Goal: Information Seeking & Learning: Learn about a topic

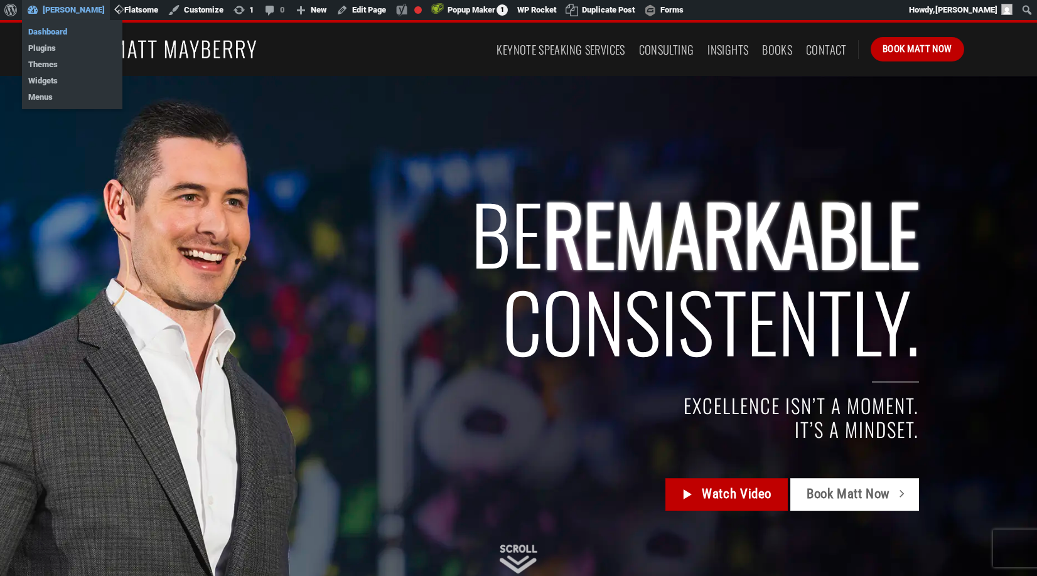
click at [55, 32] on link "Dashboard" at bounding box center [72, 32] width 100 height 16
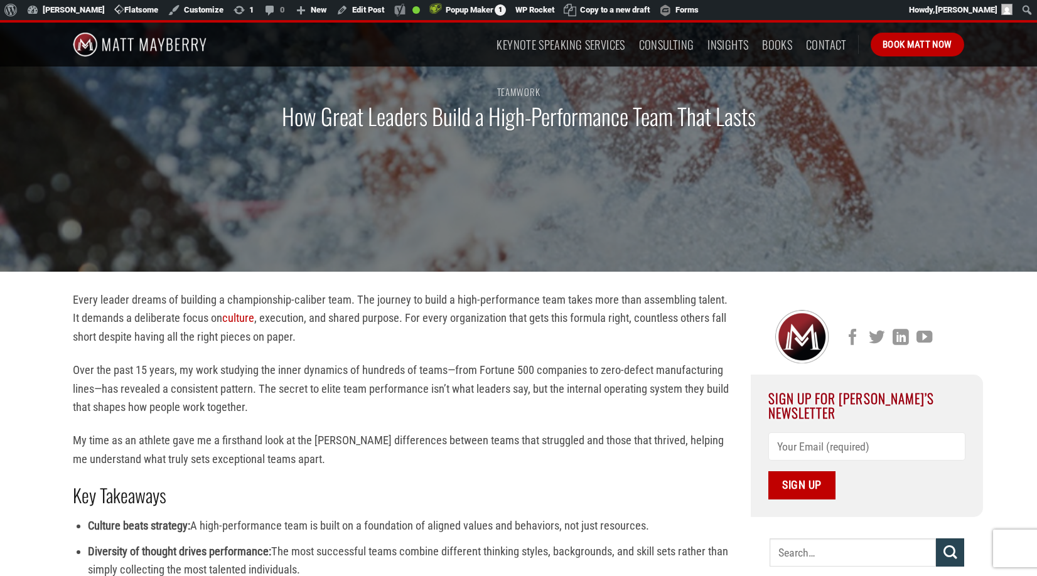
scroll to position [114, 0]
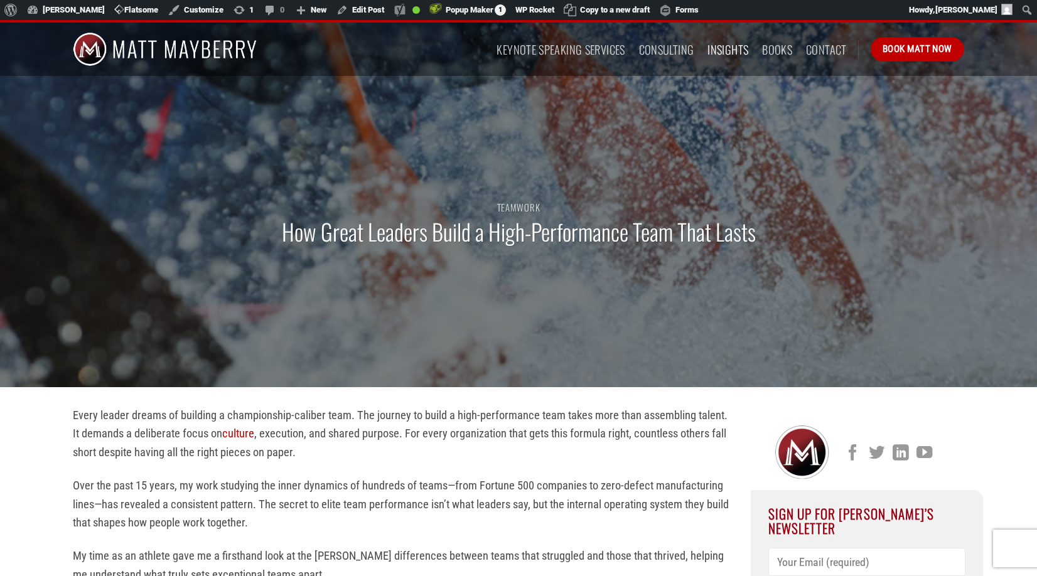
click at [727, 50] on link "Insights" at bounding box center [727, 49] width 41 height 23
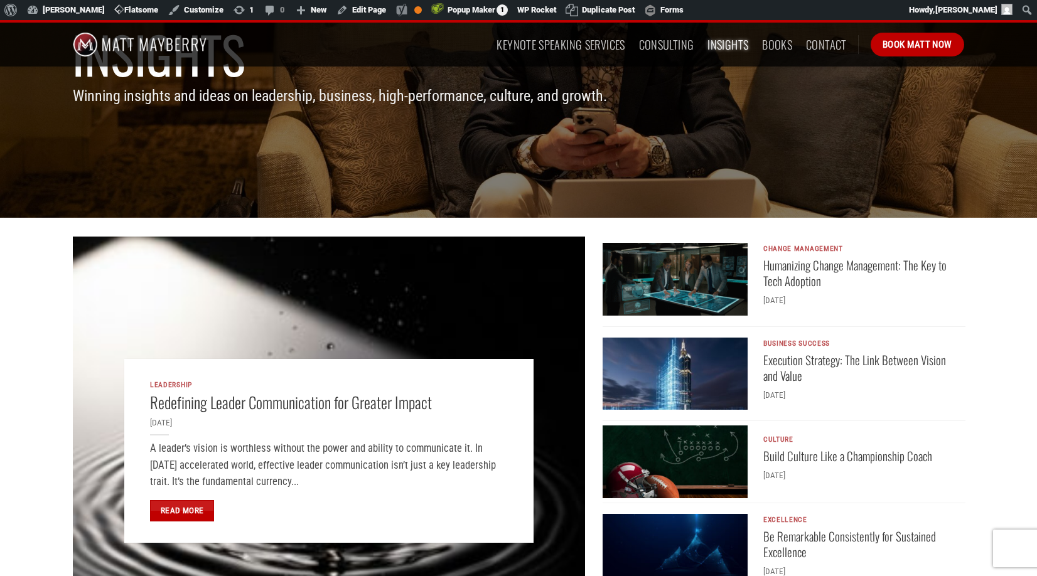
scroll to position [167, 0]
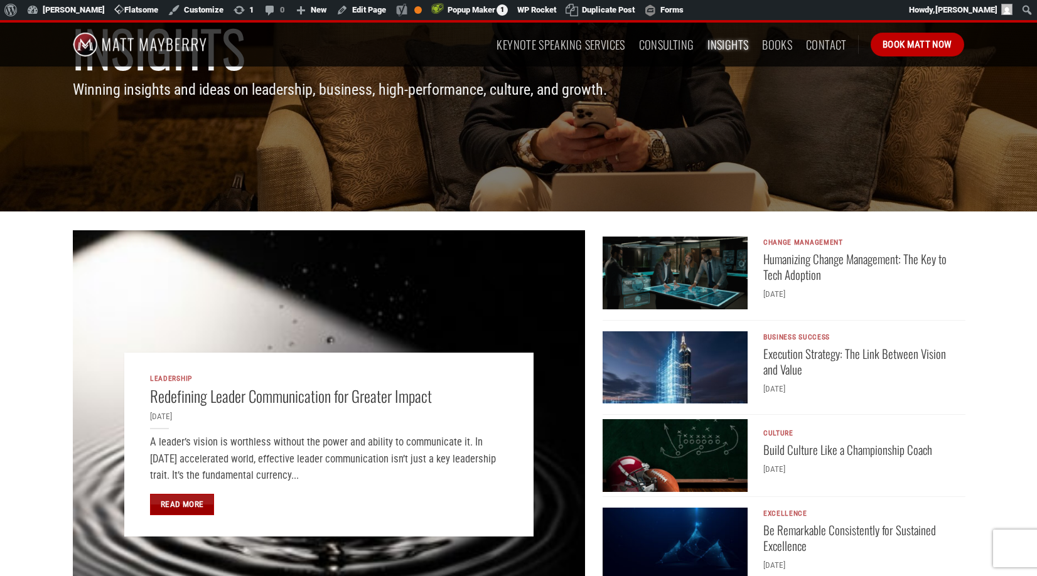
click at [179, 506] on link "Read More" at bounding box center [182, 504] width 64 height 21
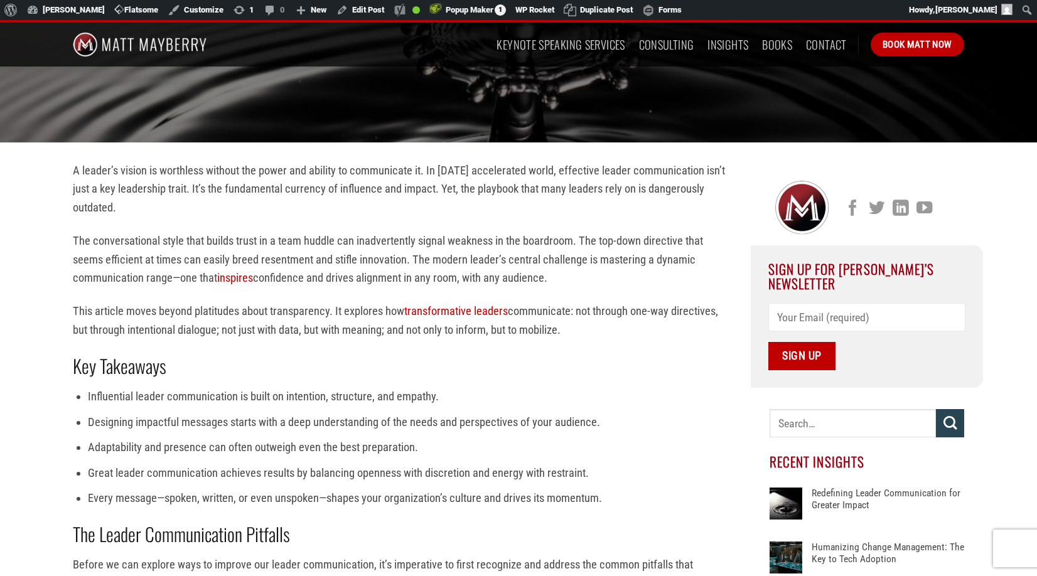
scroll to position [392, 0]
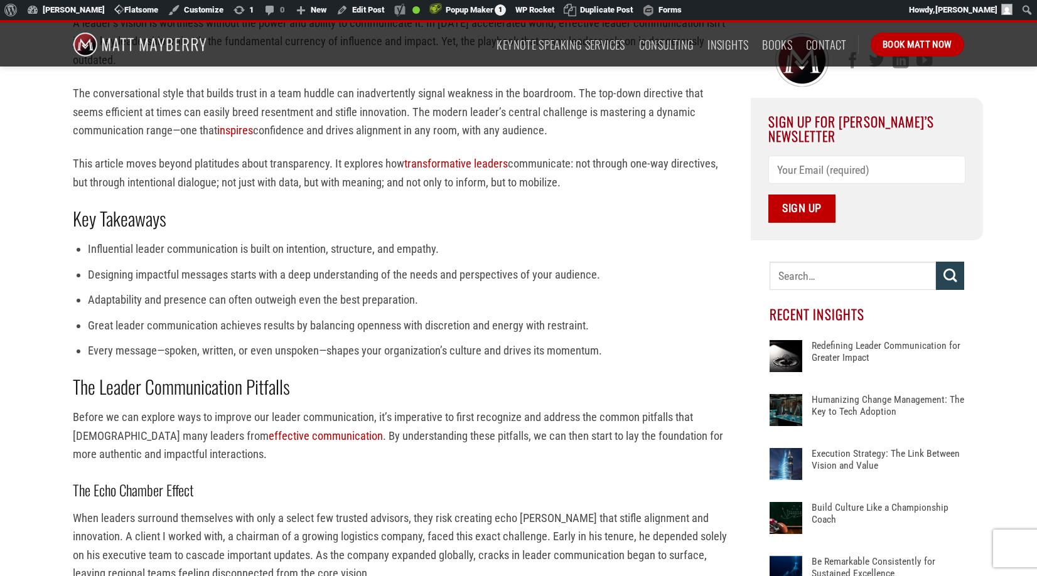
click at [776, 397] on div at bounding box center [786, 410] width 33 height 33
click at [838, 394] on link "Humanizing Change Management: The Key to Tech Adoption" at bounding box center [888, 413] width 153 height 38
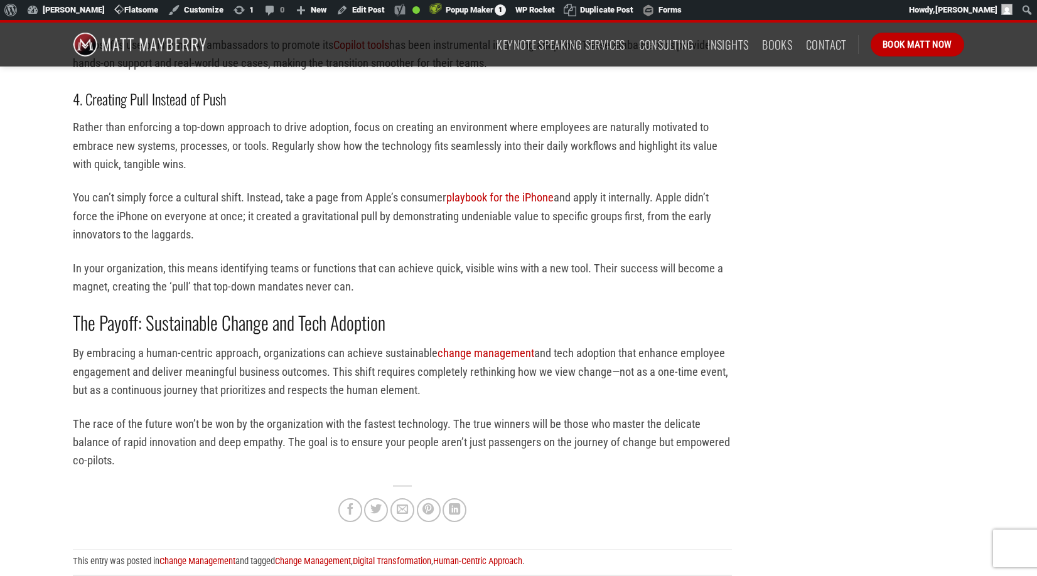
scroll to position [1792, 0]
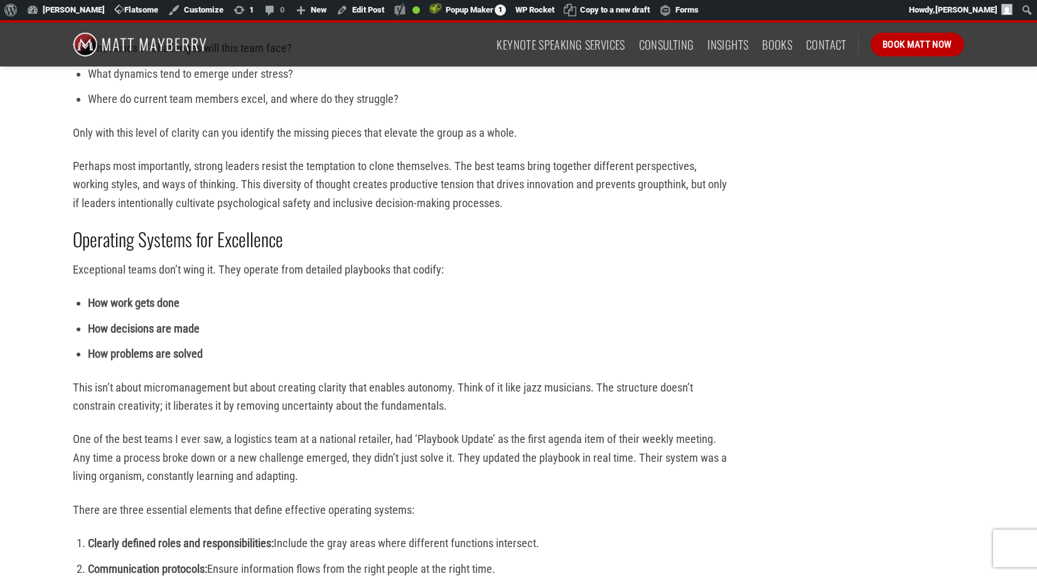
scroll to position [1441, 0]
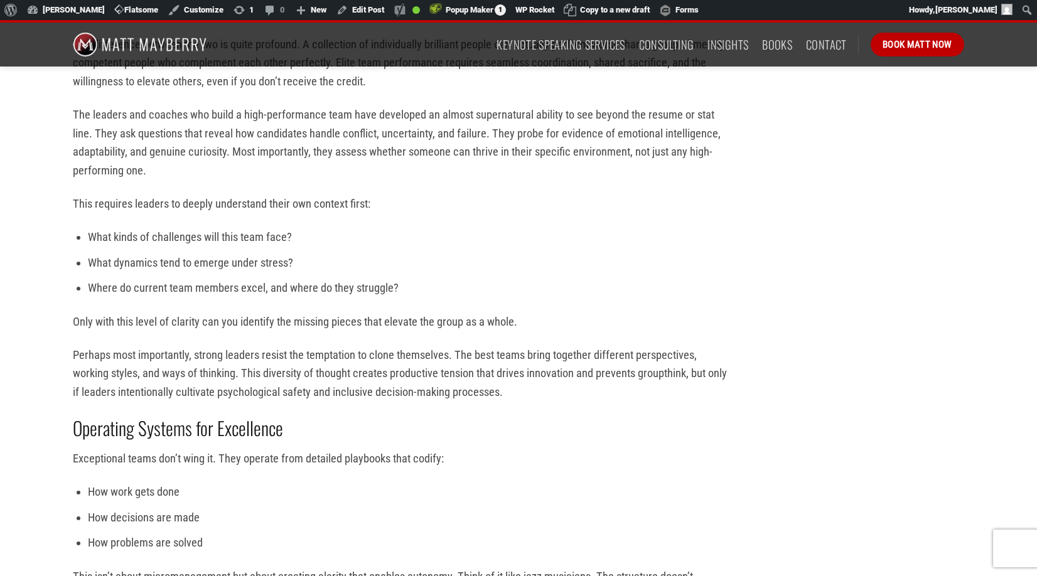
scroll to position [810, 0]
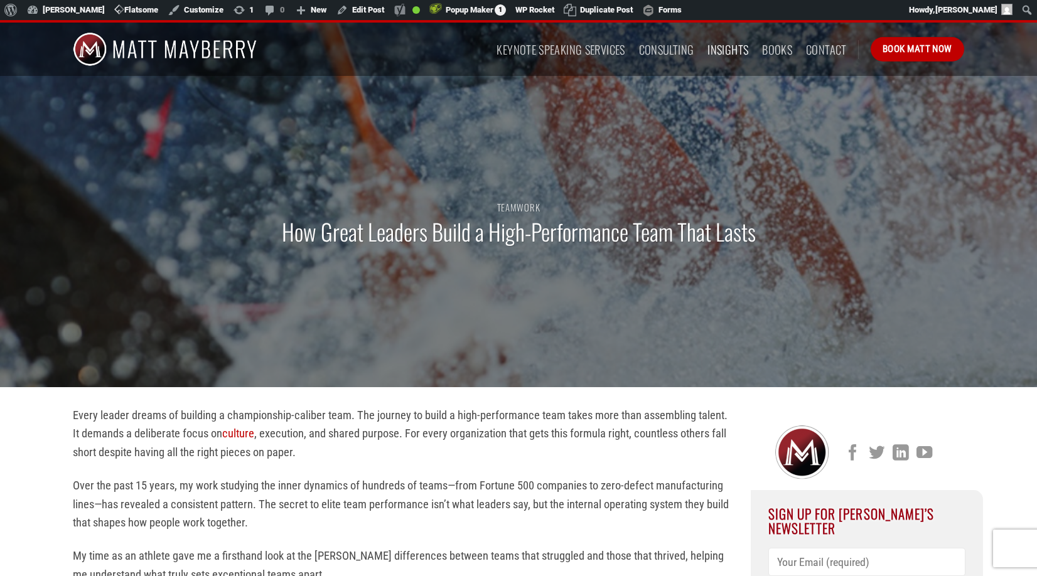
click at [724, 49] on link "Insights" at bounding box center [727, 49] width 41 height 23
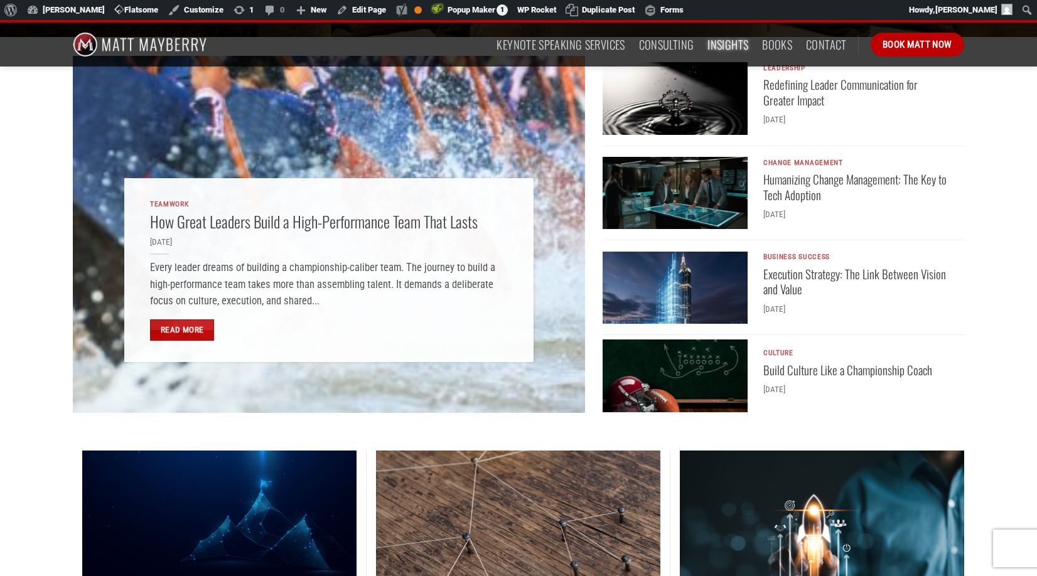
scroll to position [369, 0]
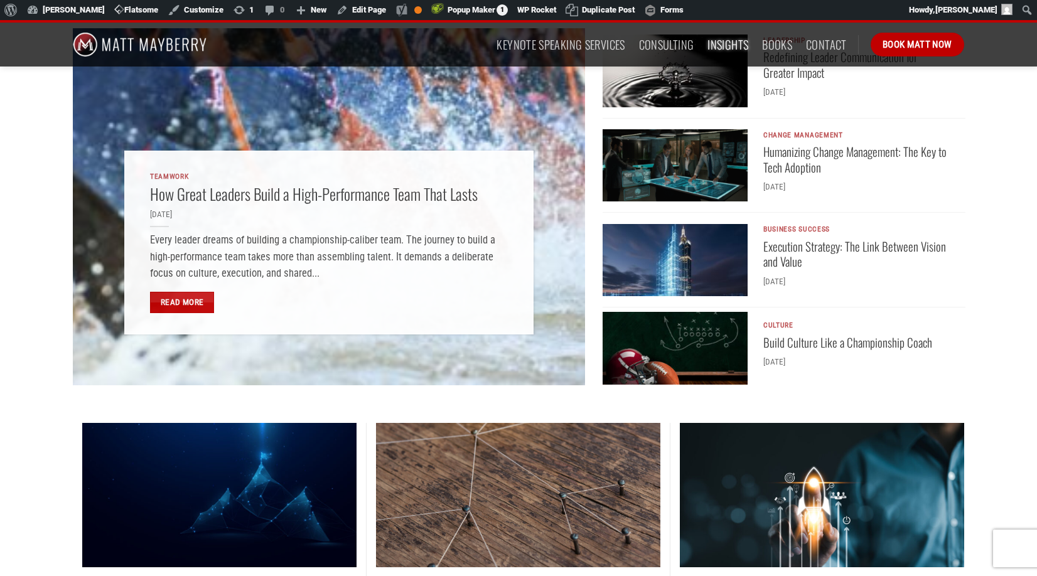
click at [653, 266] on img "Execution Strategy: The Link Between Vision and Value" at bounding box center [675, 260] width 145 height 73
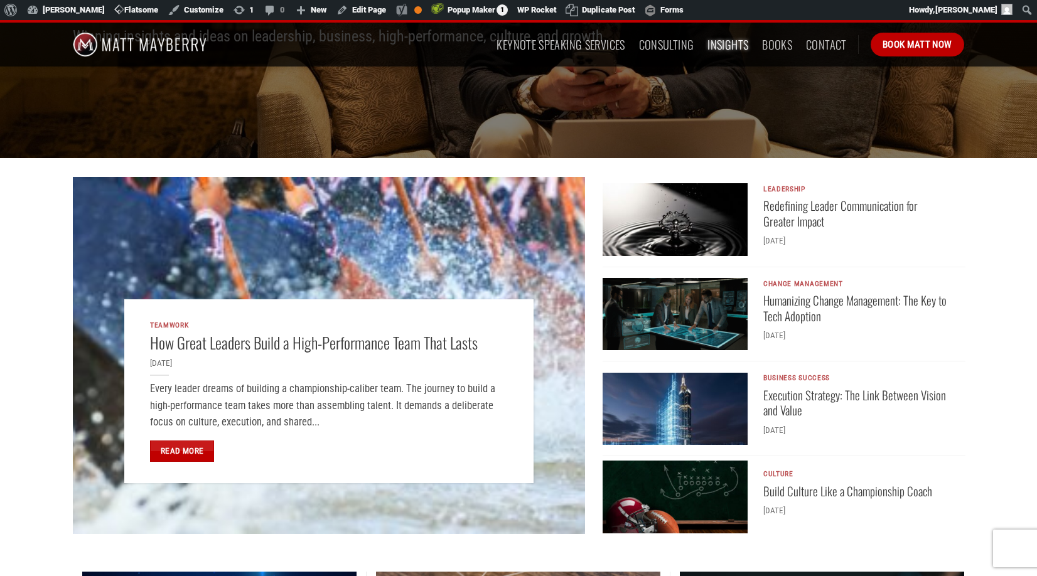
scroll to position [190, 0]
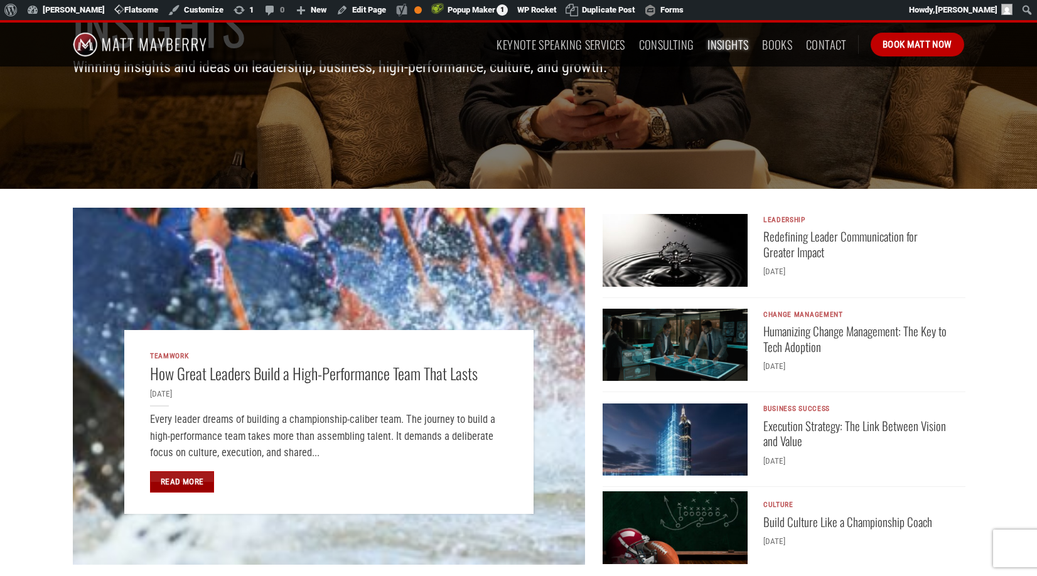
click at [176, 479] on link "Read More" at bounding box center [182, 481] width 64 height 21
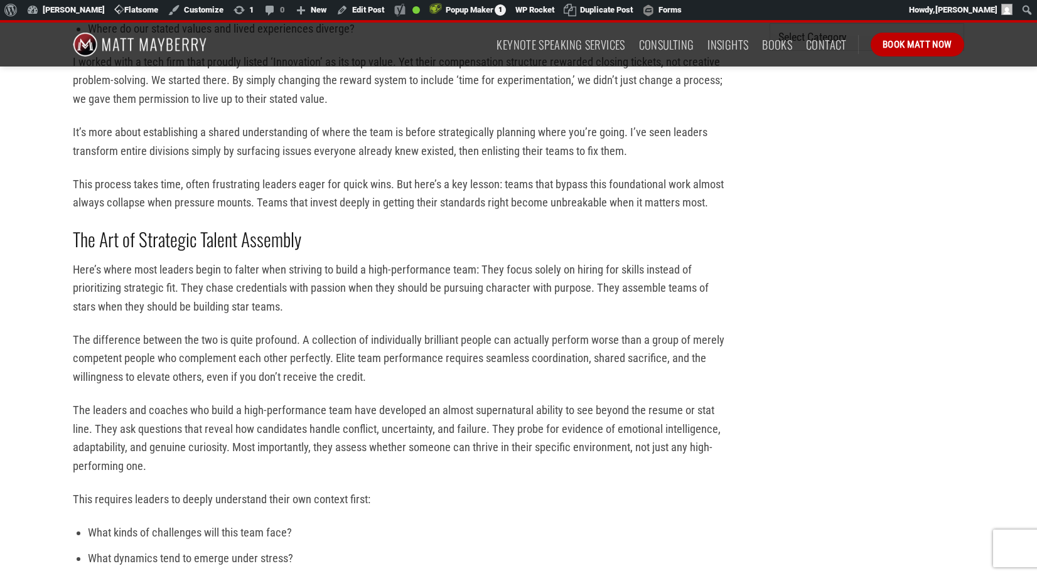
scroll to position [920, 0]
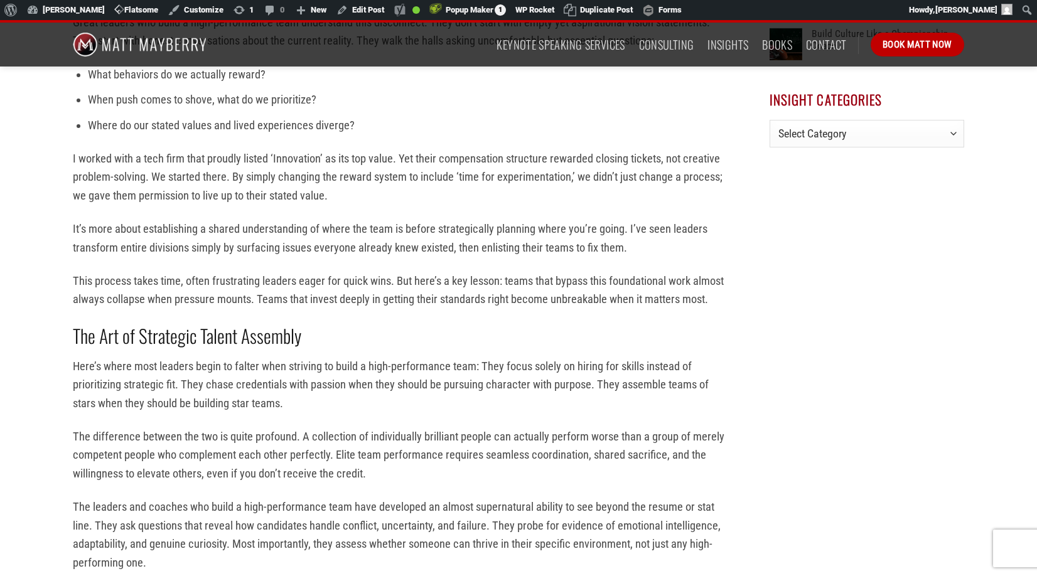
click at [485, 302] on p "This process takes time, often frustrating leaders eager for quick wins. But he…" at bounding box center [402, 290] width 659 height 37
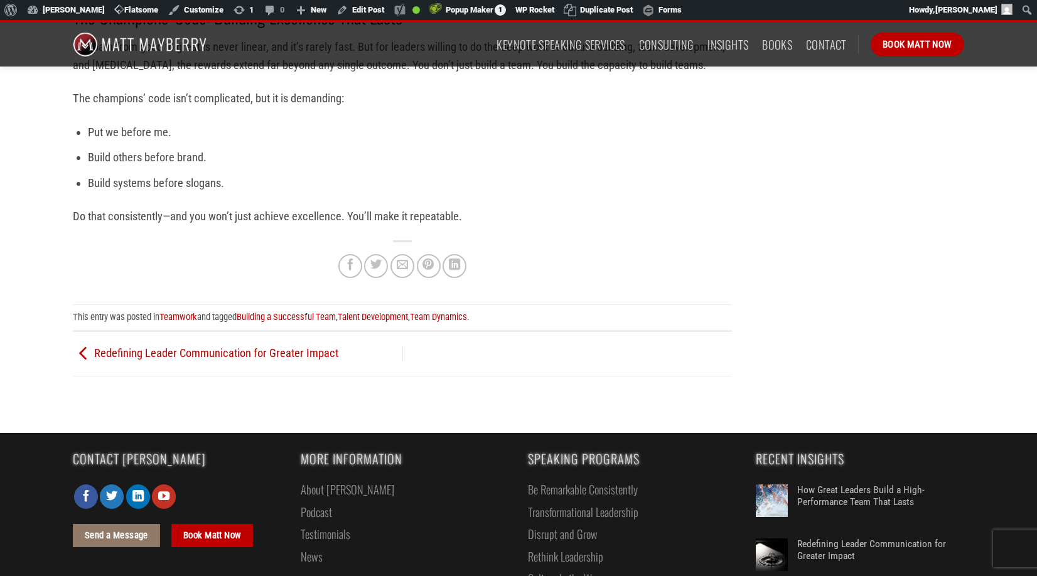
scroll to position [3428, 0]
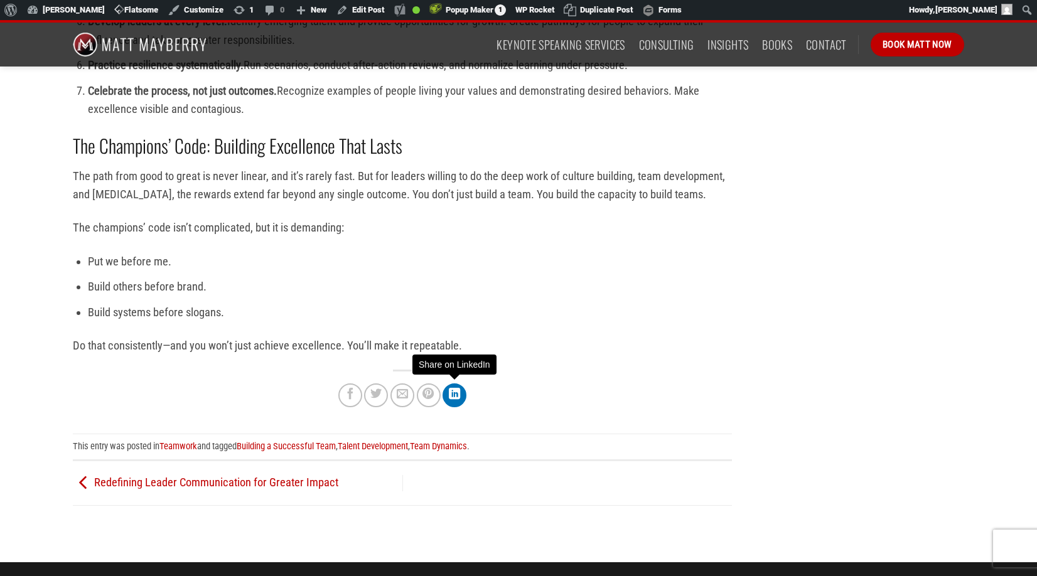
click at [456, 396] on icon "Share on LinkedIn" at bounding box center [454, 394] width 11 height 14
click at [349, 395] on icon "Share on Facebook" at bounding box center [350, 394] width 11 height 14
click at [328, 252] on li "Put we before me." at bounding box center [410, 261] width 644 height 18
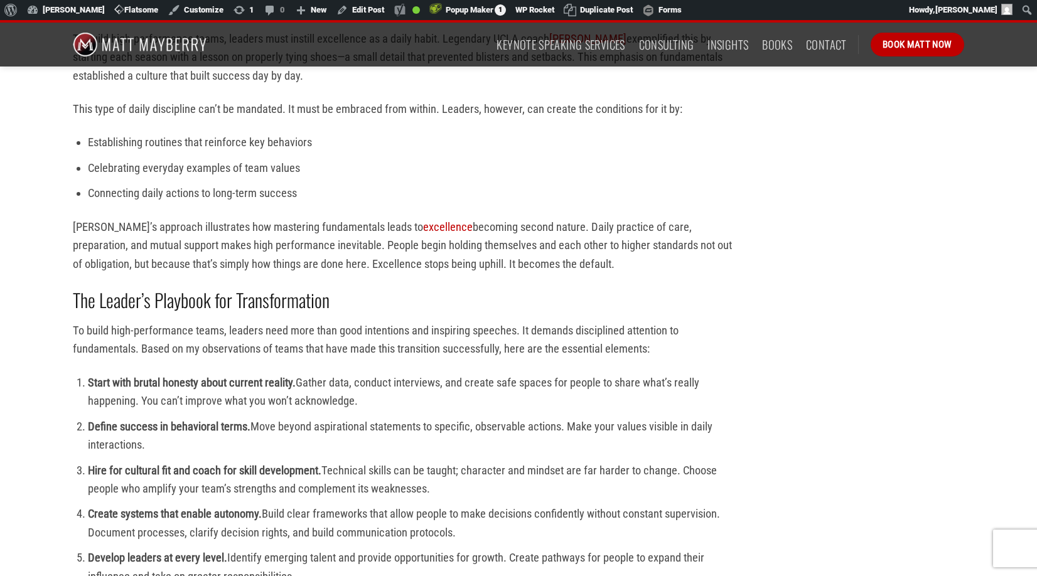
scroll to position [2781, 0]
